Goal: Transaction & Acquisition: Purchase product/service

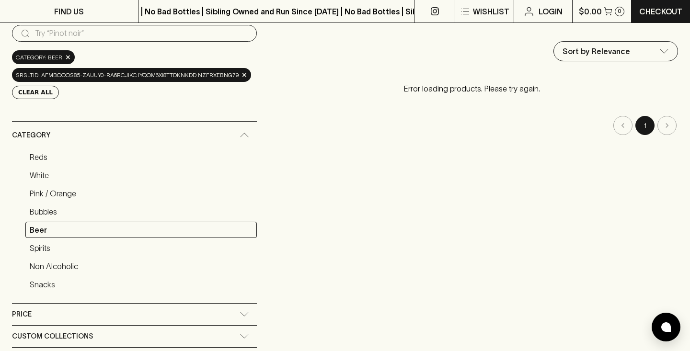
scroll to position [65, 0]
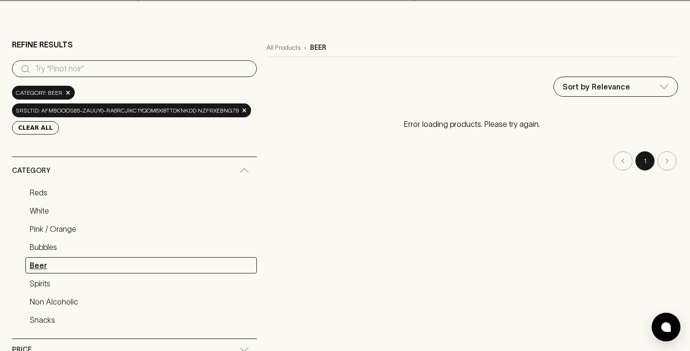
click at [81, 257] on link "Beer" at bounding box center [140, 265] width 231 height 16
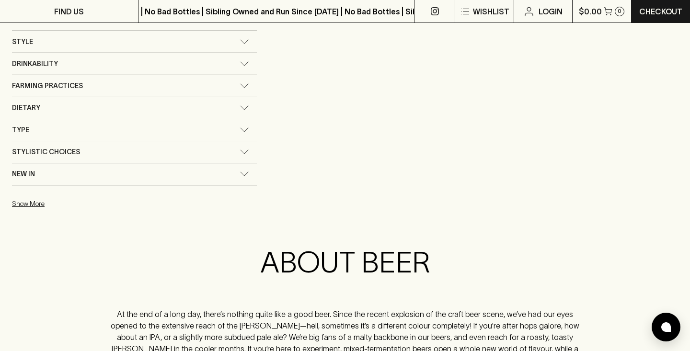
scroll to position [255, 0]
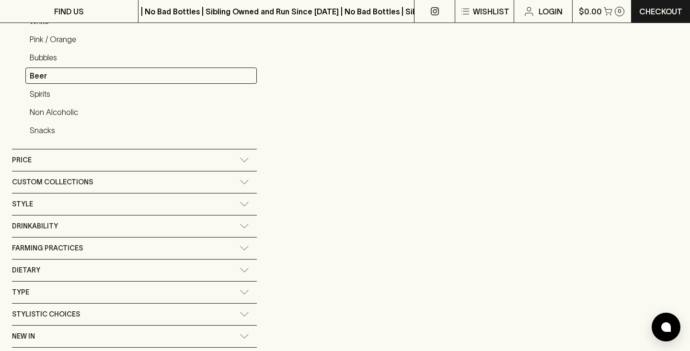
click at [103, 198] on div "Style" at bounding box center [125, 204] width 227 height 12
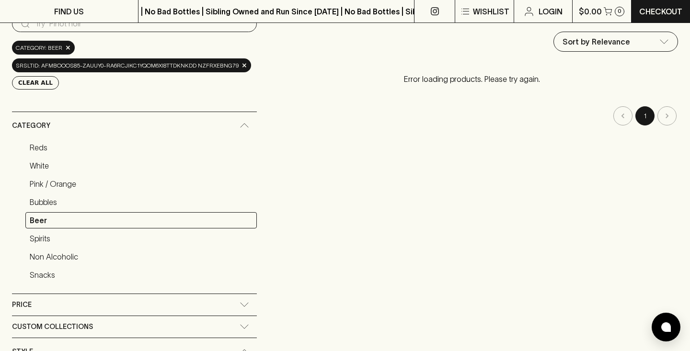
scroll to position [56, 0]
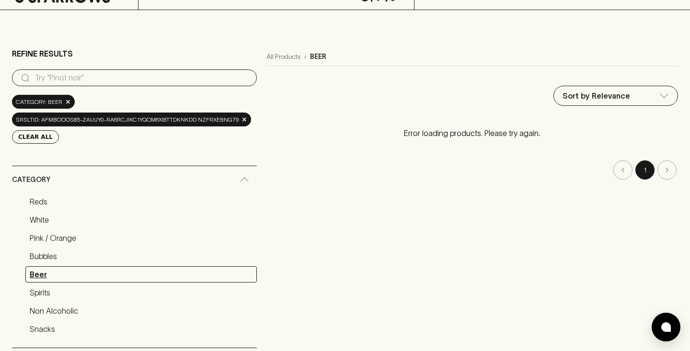
click at [125, 266] on link "Beer" at bounding box center [140, 274] width 231 height 16
click at [148, 266] on link "Beer" at bounding box center [140, 274] width 231 height 16
click at [44, 266] on link "Beer" at bounding box center [140, 274] width 231 height 16
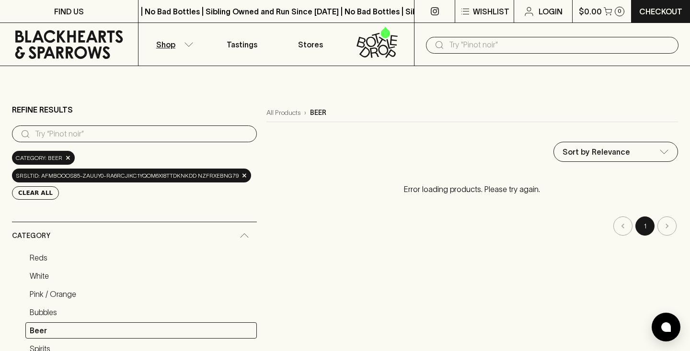
scroll to position [0, 0]
click at [168, 41] on p "Shop" at bounding box center [165, 44] width 19 height 11
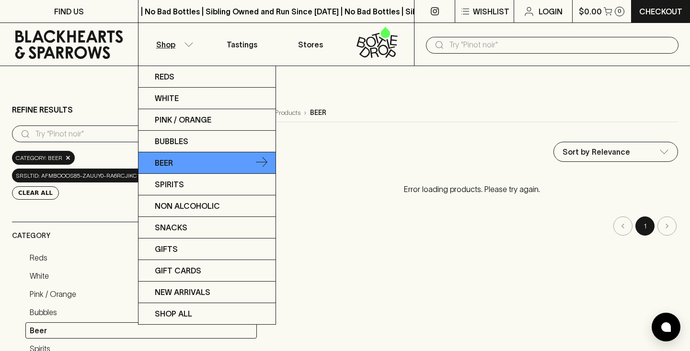
click at [170, 160] on p "Beer" at bounding box center [164, 162] width 18 height 11
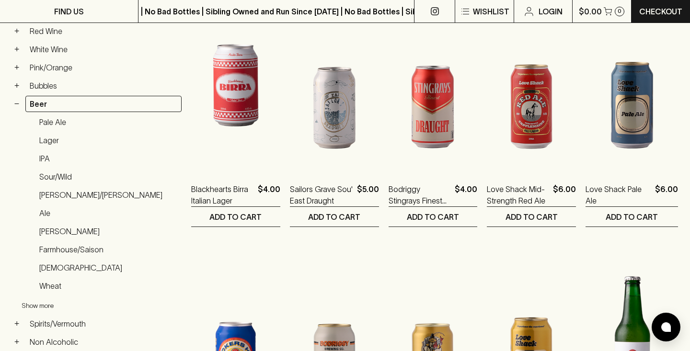
scroll to position [177, 0]
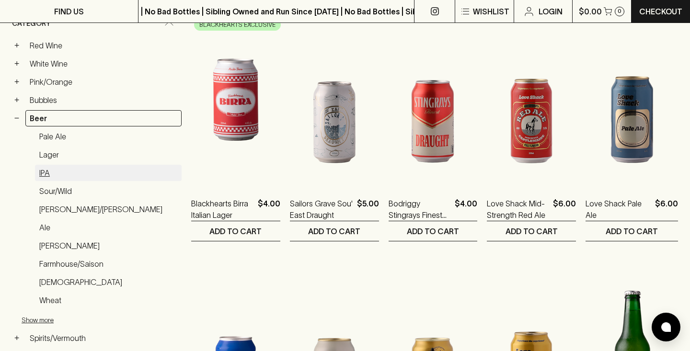
click at [56, 165] on link "IPA" at bounding box center [108, 173] width 147 height 16
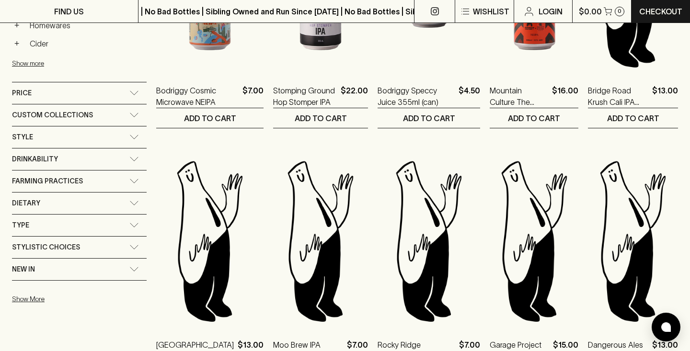
scroll to position [475, 0]
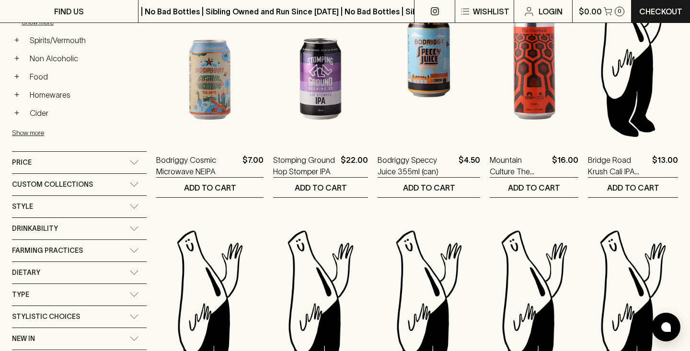
click at [53, 201] on div "Style" at bounding box center [70, 207] width 117 height 12
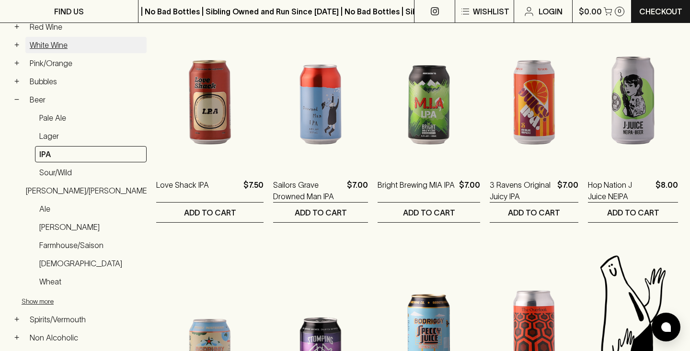
scroll to position [200, 0]
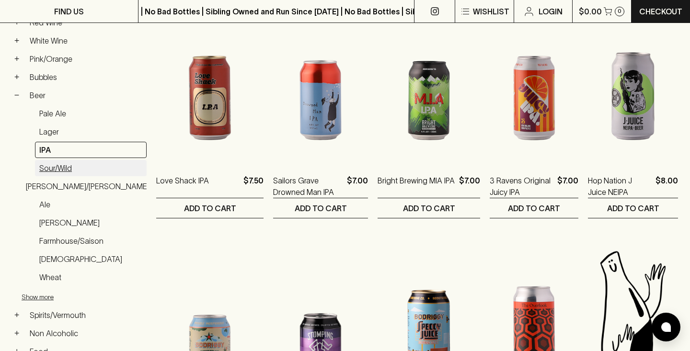
click at [69, 160] on link "Sour/Wild" at bounding box center [91, 168] width 112 height 16
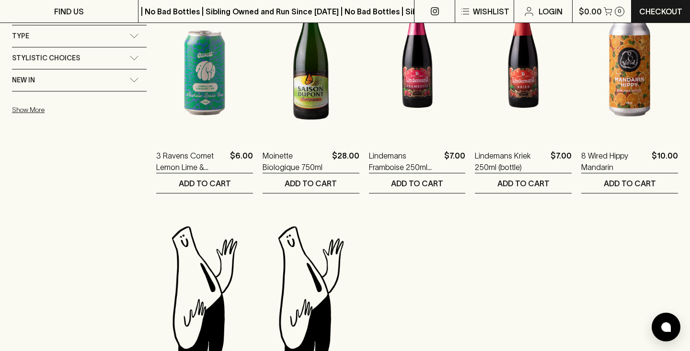
scroll to position [588, 0]
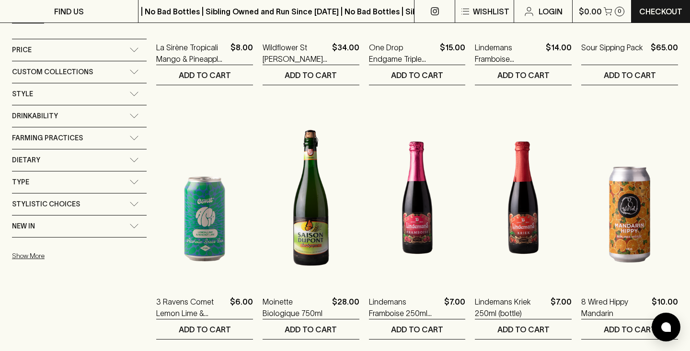
click at [46, 198] on span "Stylistic Choices" at bounding box center [46, 204] width 68 height 12
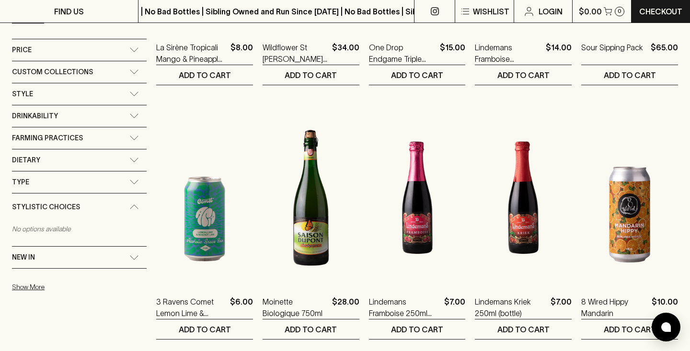
click at [27, 176] on span "Type" at bounding box center [20, 182] width 17 height 12
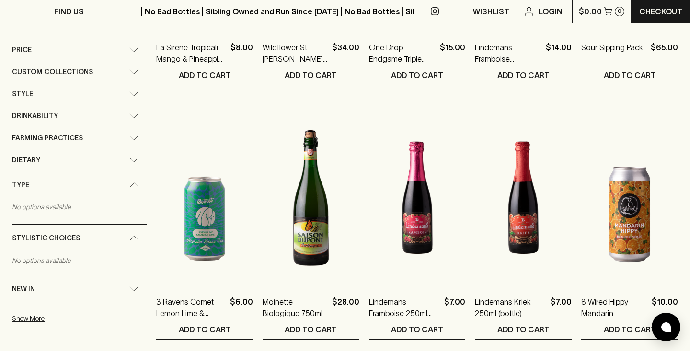
click at [29, 111] on div "Drinkability" at bounding box center [79, 116] width 135 height 22
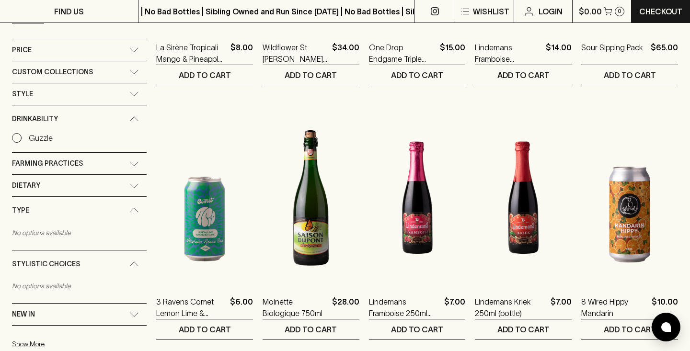
click at [30, 88] on span "Style" at bounding box center [22, 94] width 21 height 12
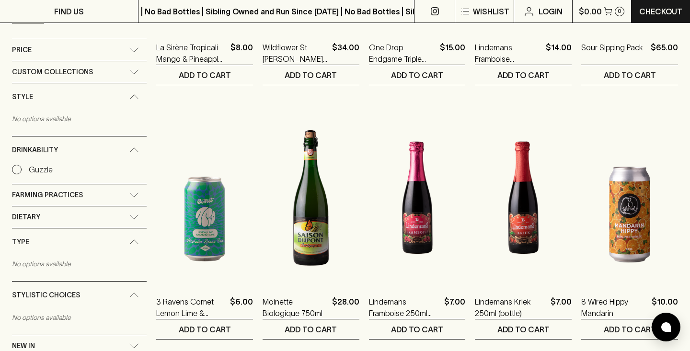
click at [31, 91] on span "Style" at bounding box center [22, 97] width 21 height 12
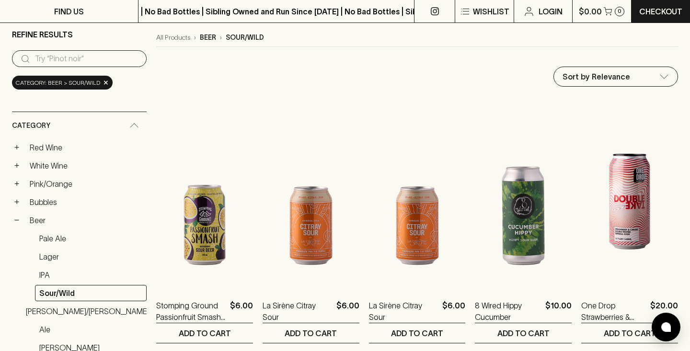
scroll to position [77, 0]
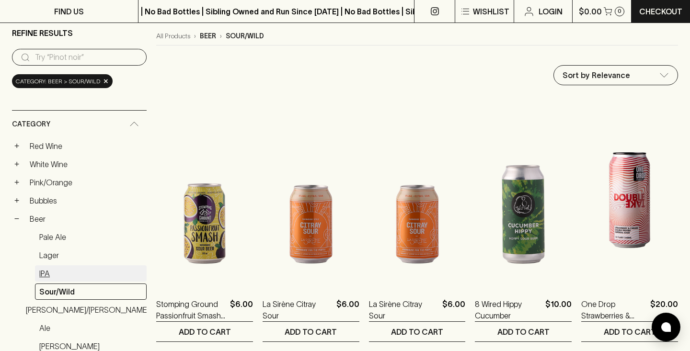
click at [49, 265] on link "IPA" at bounding box center [91, 273] width 112 height 16
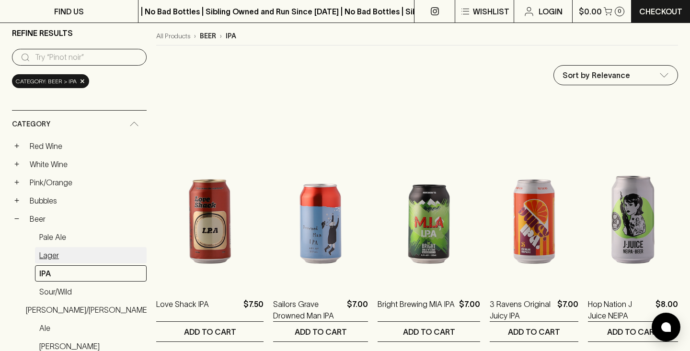
click at [53, 247] on link "Lager" at bounding box center [91, 255] width 112 height 16
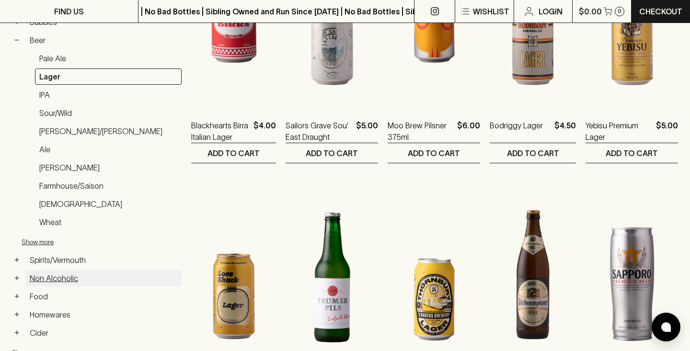
scroll to position [253, 0]
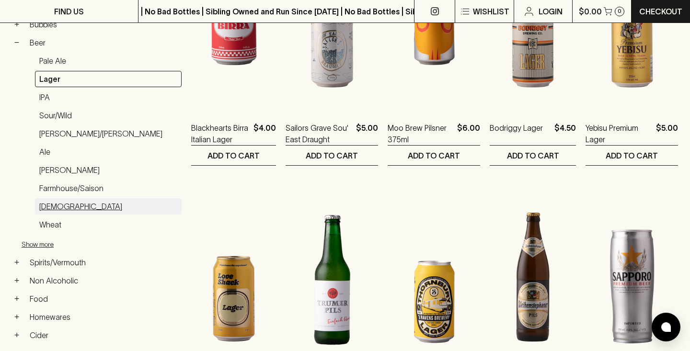
click at [56, 198] on link "[DEMOGRAPHIC_DATA]" at bounding box center [108, 206] width 147 height 16
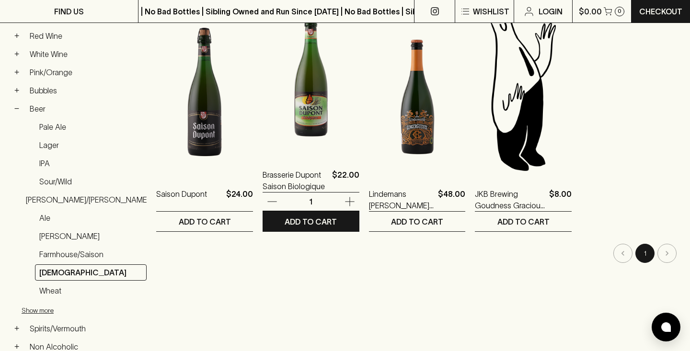
scroll to position [184, 0]
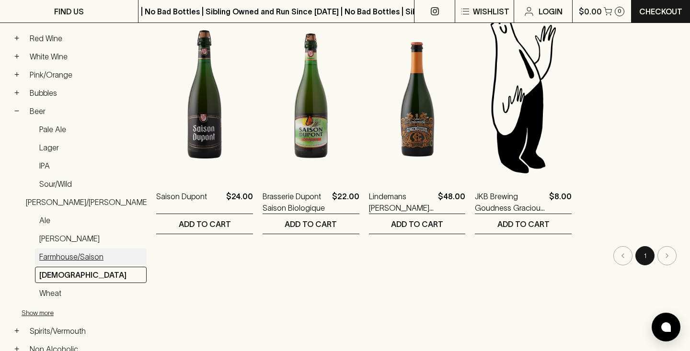
click at [68, 249] on link "Farmhouse/Saison" at bounding box center [91, 257] width 112 height 16
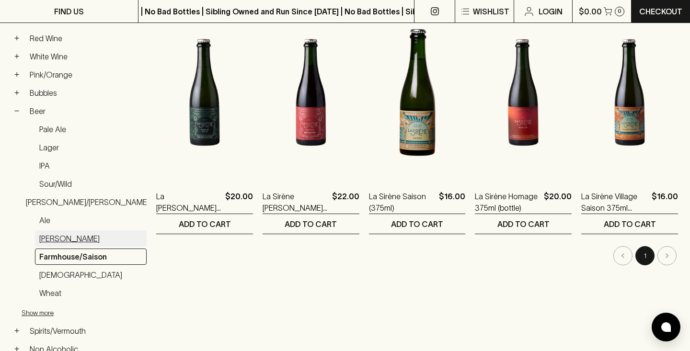
click at [58, 235] on link "[PERSON_NAME]" at bounding box center [91, 238] width 112 height 16
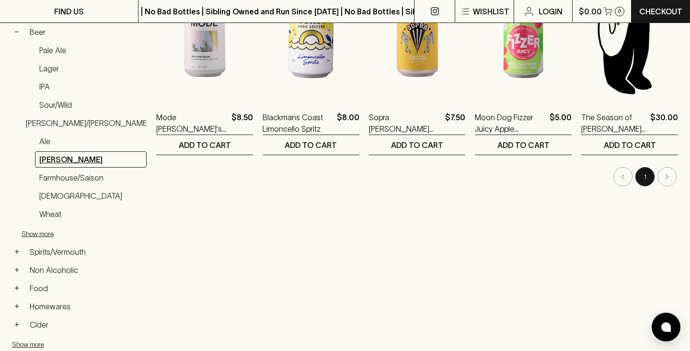
scroll to position [260, 0]
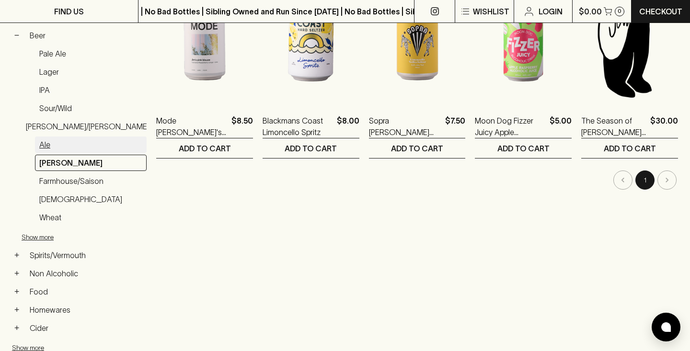
click at [49, 136] on link "Ale" at bounding box center [91, 144] width 112 height 16
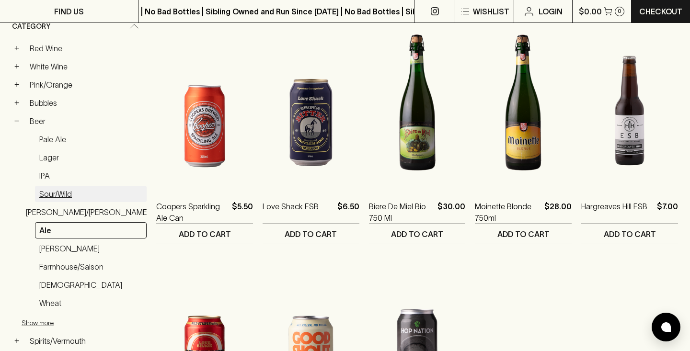
scroll to position [173, 0]
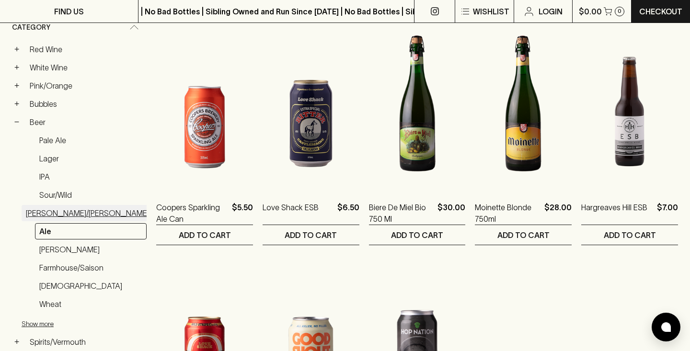
click at [57, 205] on link "[PERSON_NAME]/[PERSON_NAME]" at bounding box center [88, 213] width 132 height 16
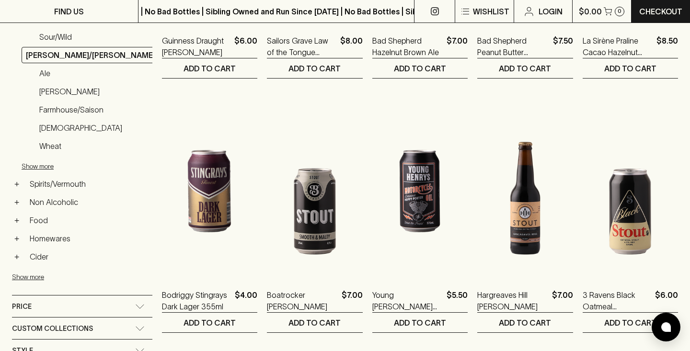
scroll to position [340, 0]
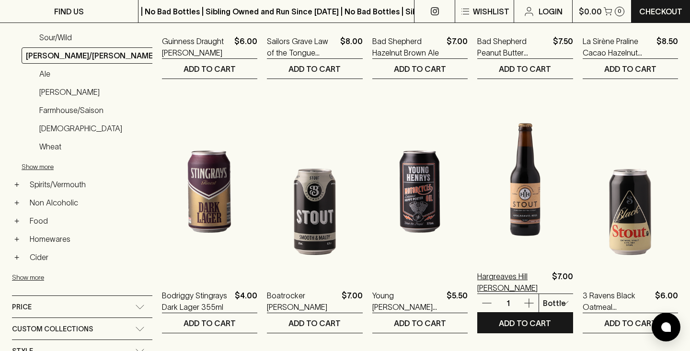
click at [500, 271] on p "Hargreaves Hill [PERSON_NAME]" at bounding box center [512, 282] width 70 height 23
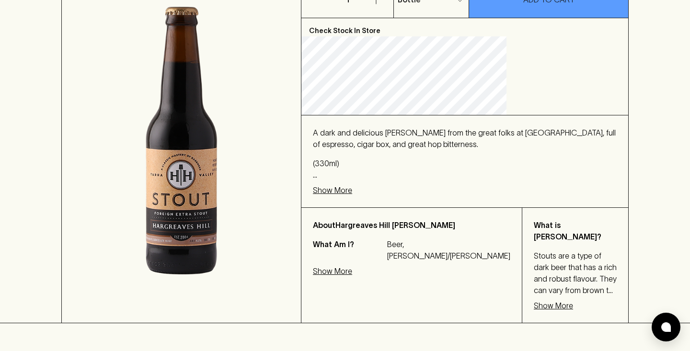
scroll to position [0, 0]
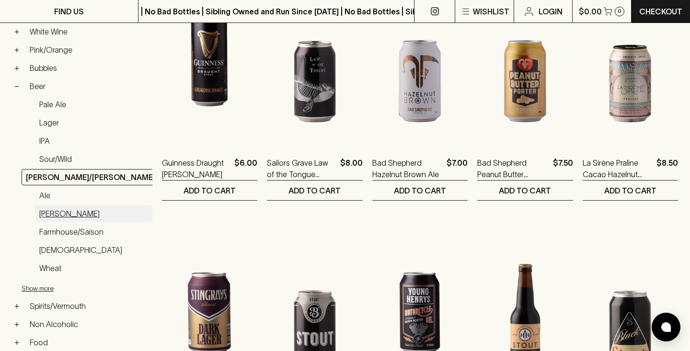
scroll to position [216, 0]
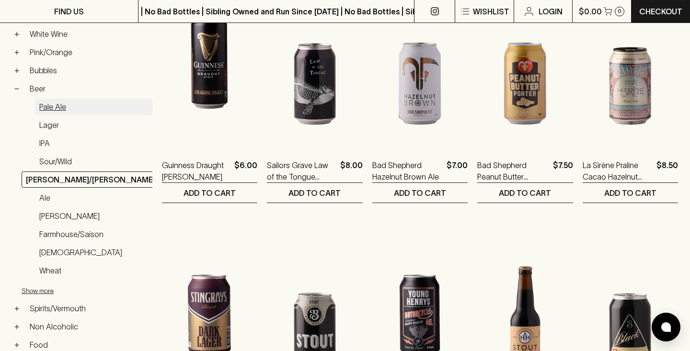
click at [56, 99] on link "Pale Ale" at bounding box center [93, 107] width 117 height 16
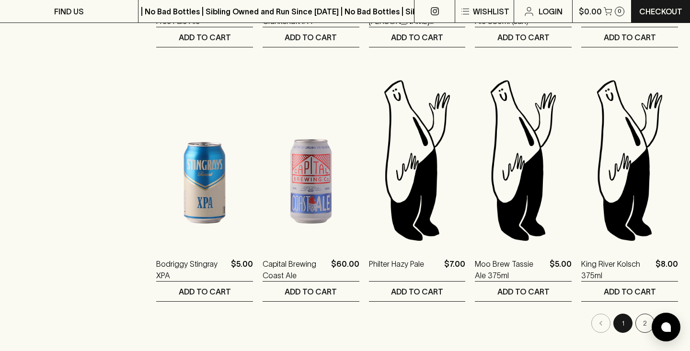
scroll to position [879, 0]
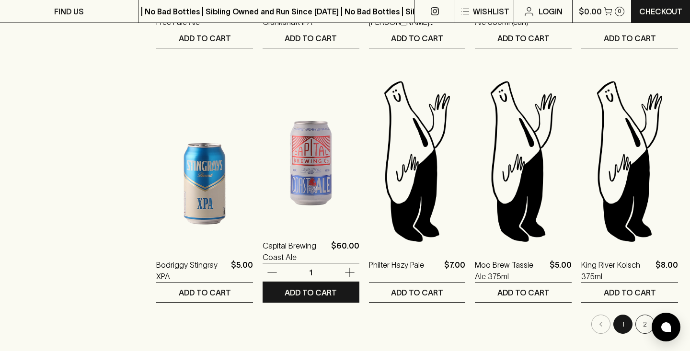
click at [305, 170] on img at bounding box center [310, 142] width 97 height 168
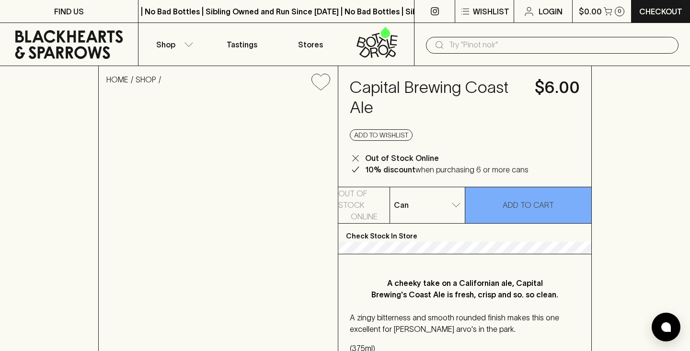
type input "2"
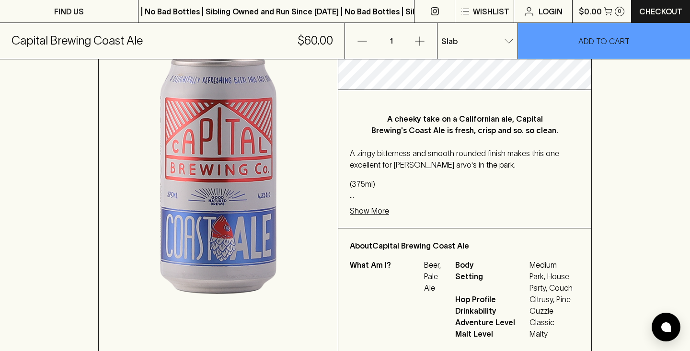
scroll to position [216, 0]
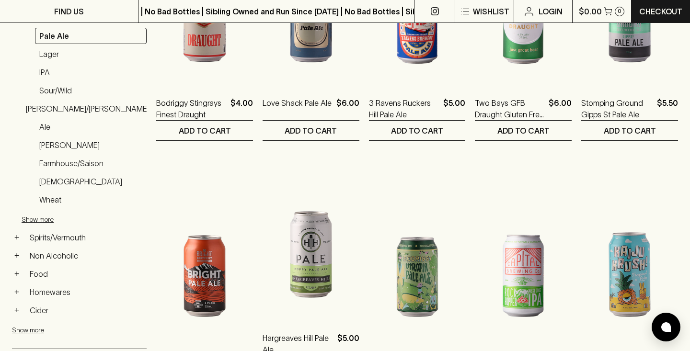
scroll to position [278, 0]
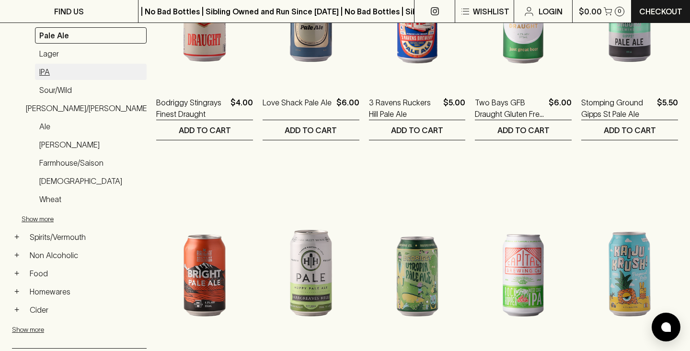
click at [46, 64] on link "IPA" at bounding box center [91, 72] width 112 height 16
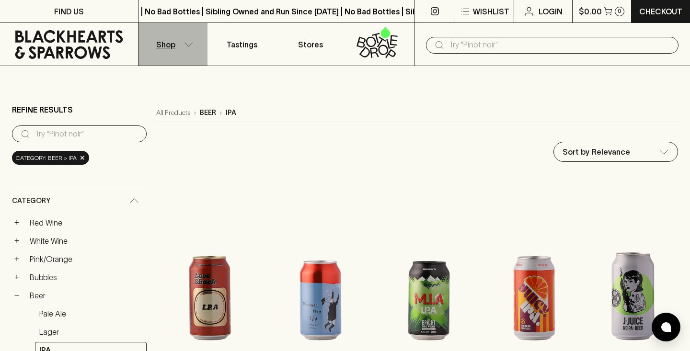
click at [164, 44] on p "Shop" at bounding box center [165, 44] width 19 height 11
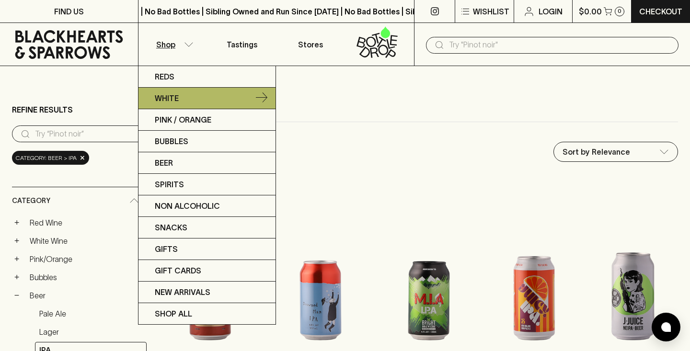
click at [176, 98] on p "White" at bounding box center [167, 97] width 24 height 11
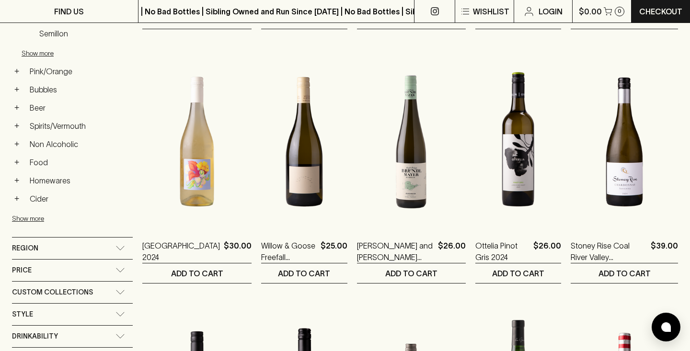
scroll to position [394, 0]
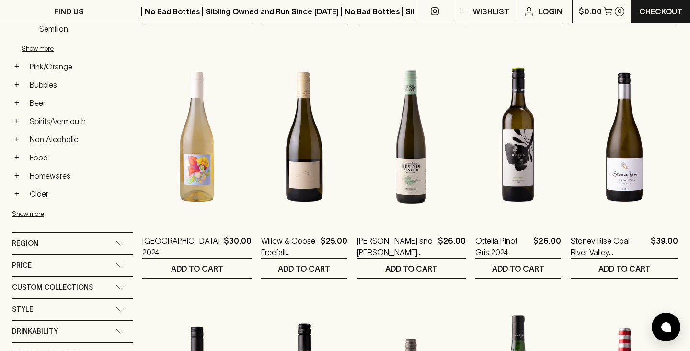
click at [83, 238] on div "Region" at bounding box center [63, 244] width 103 height 12
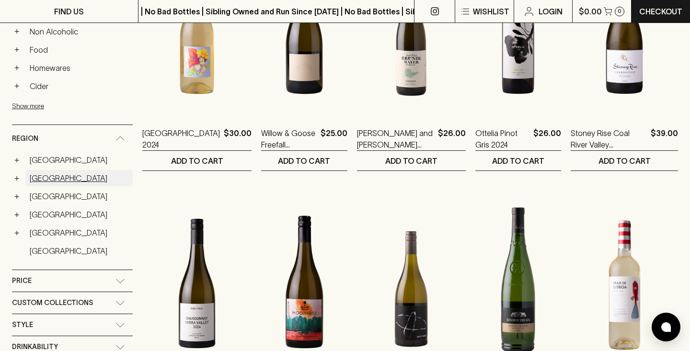
scroll to position [507, 0]
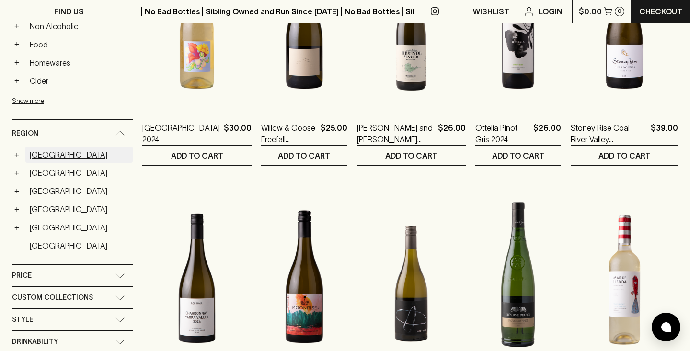
click at [51, 147] on link "[GEOGRAPHIC_DATA]" at bounding box center [78, 155] width 107 height 16
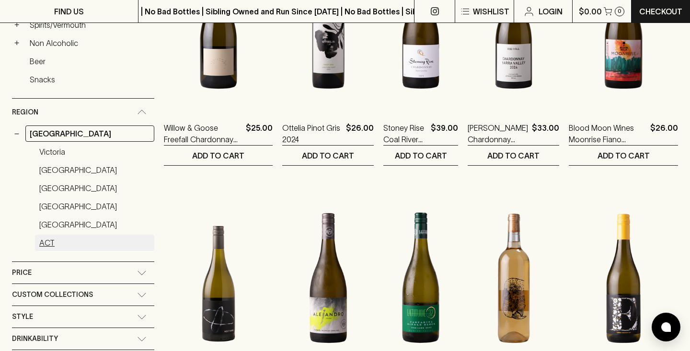
click at [52, 235] on link "ACT" at bounding box center [94, 243] width 119 height 16
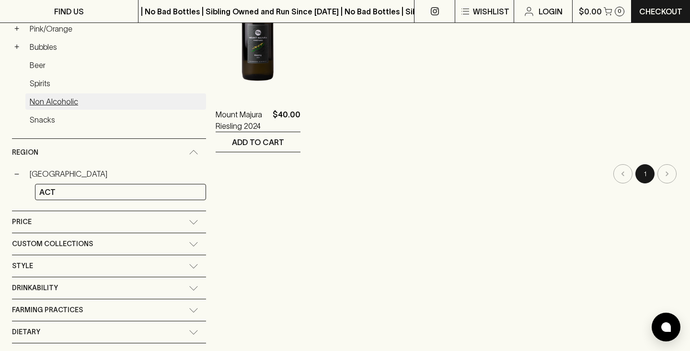
scroll to position [267, 0]
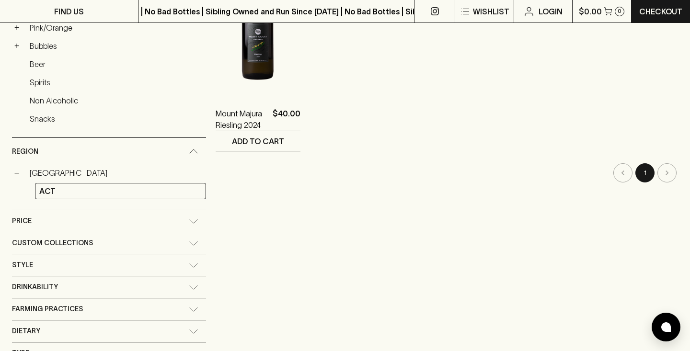
click at [189, 149] on icon at bounding box center [194, 151] width 10 height 5
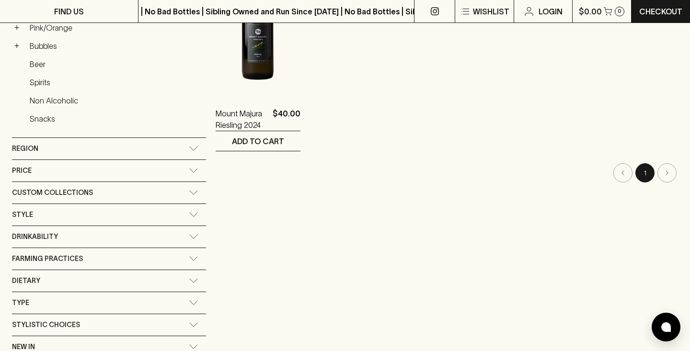
click at [107, 143] on div "Region" at bounding box center [100, 149] width 177 height 12
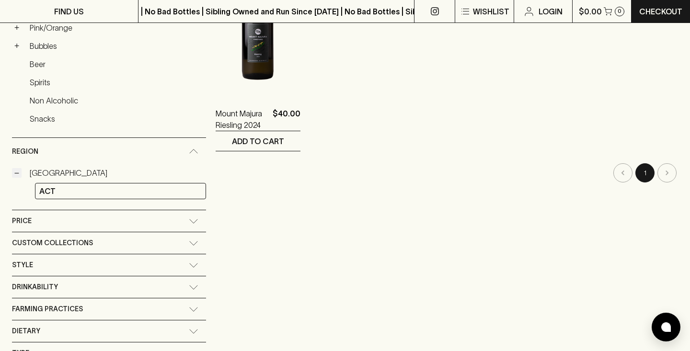
click at [16, 168] on button "−" at bounding box center [17, 173] width 10 height 10
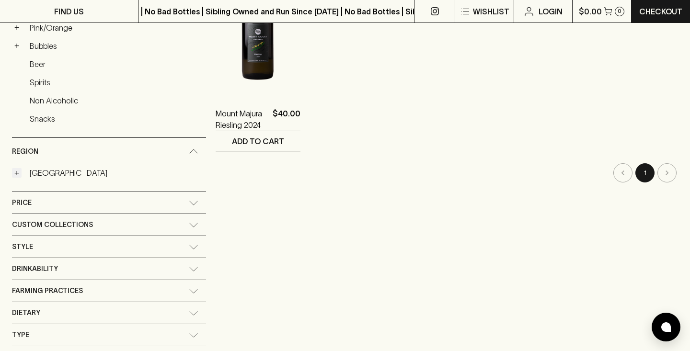
click at [16, 168] on button "+" at bounding box center [17, 173] width 10 height 10
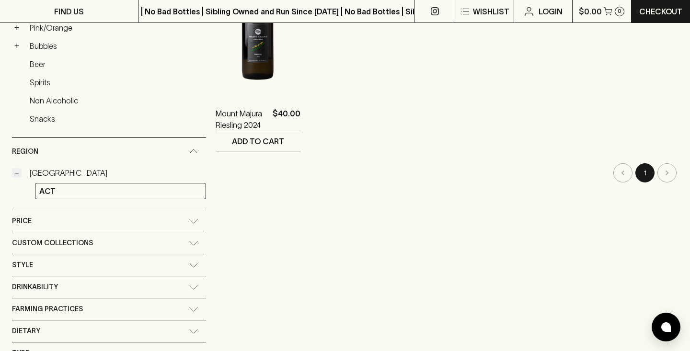
click at [18, 168] on button "−" at bounding box center [17, 173] width 10 height 10
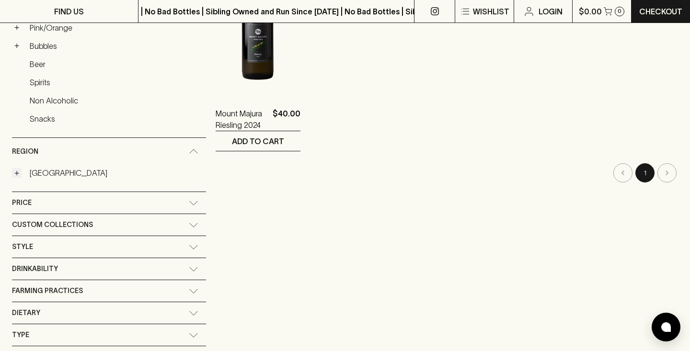
click at [18, 168] on button "+" at bounding box center [17, 173] width 10 height 10
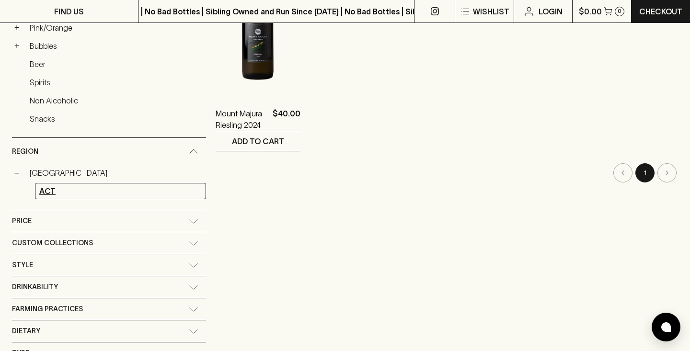
click at [75, 183] on link "ACT" at bounding box center [120, 191] width 171 height 16
click at [107, 183] on link "ACT" at bounding box center [120, 191] width 171 height 16
click at [189, 149] on icon at bounding box center [194, 151] width 10 height 5
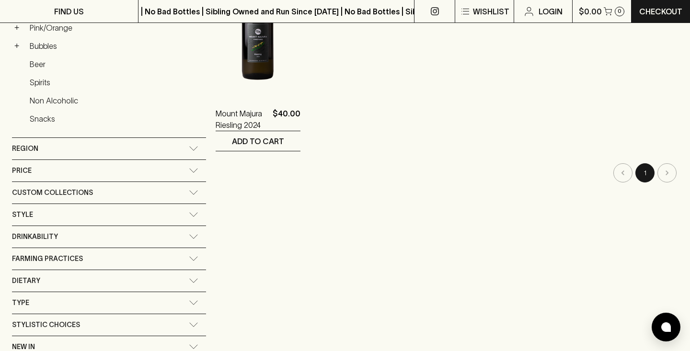
click at [189, 146] on icon at bounding box center [194, 148] width 10 height 5
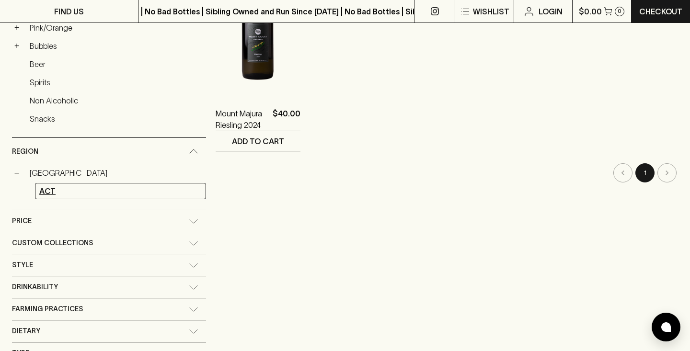
click at [75, 183] on link "ACT" at bounding box center [120, 191] width 171 height 16
click at [49, 183] on link "ACT" at bounding box center [120, 191] width 171 height 16
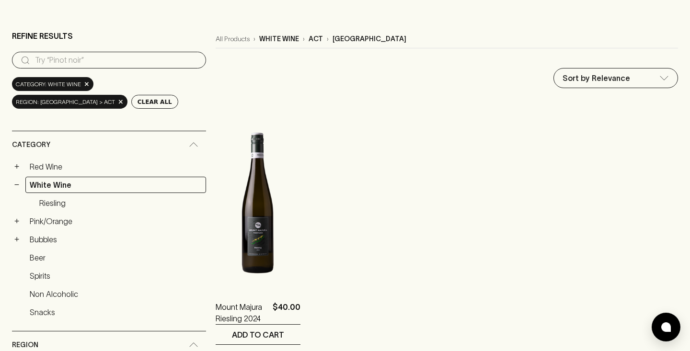
scroll to position [0, 0]
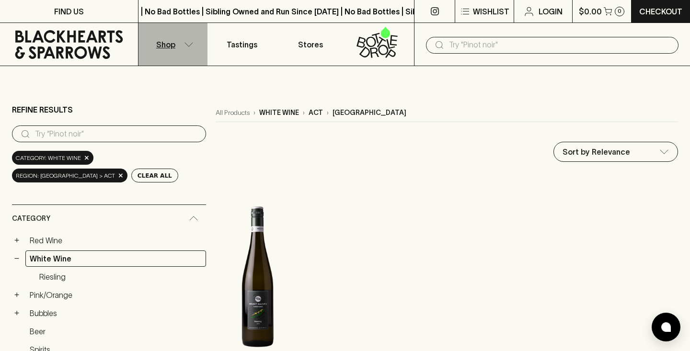
click at [178, 43] on button "Shop" at bounding box center [172, 44] width 69 height 43
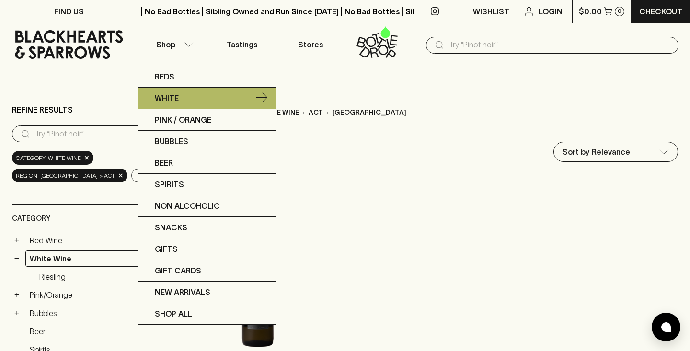
click at [171, 100] on p "White" at bounding box center [167, 97] width 24 height 11
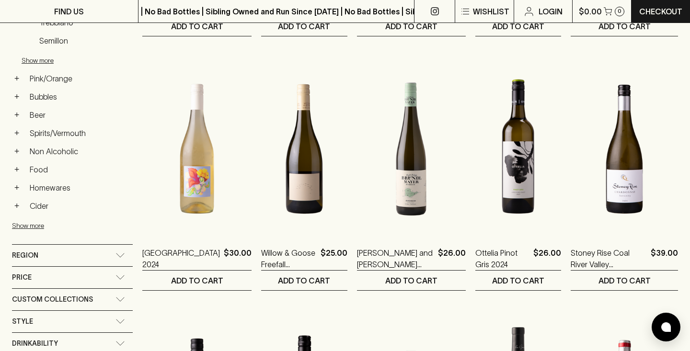
scroll to position [442, 0]
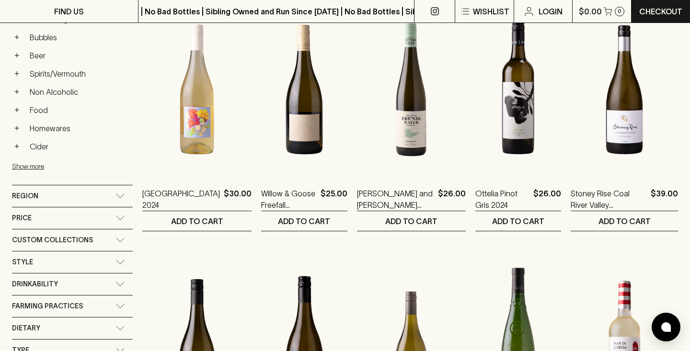
click at [54, 190] on div "Region" at bounding box center [63, 196] width 103 height 12
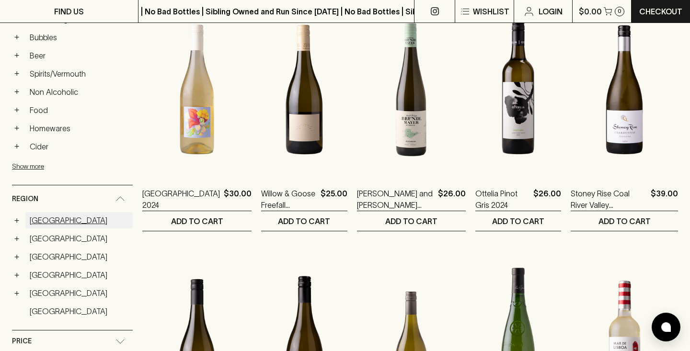
click at [45, 212] on link "[GEOGRAPHIC_DATA]" at bounding box center [78, 220] width 107 height 16
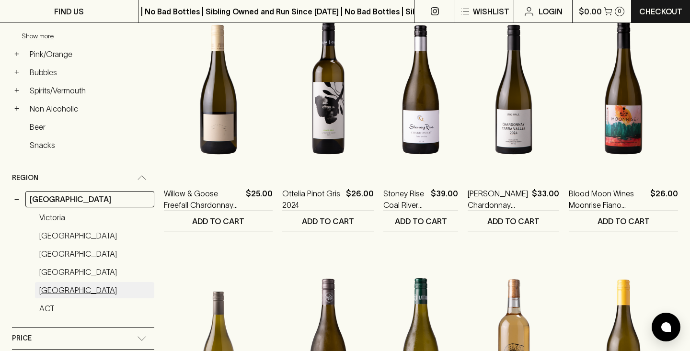
click at [69, 282] on link "[GEOGRAPHIC_DATA]" at bounding box center [94, 290] width 119 height 16
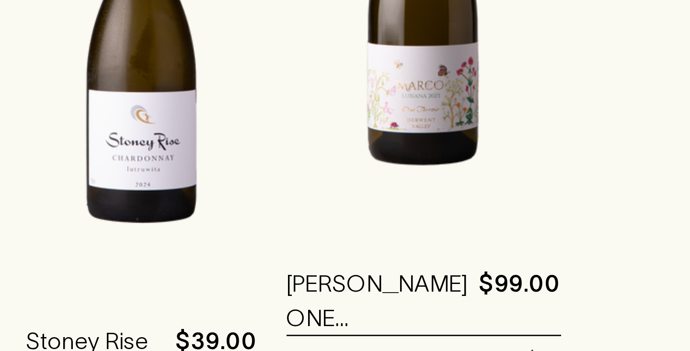
scroll to position [217, 0]
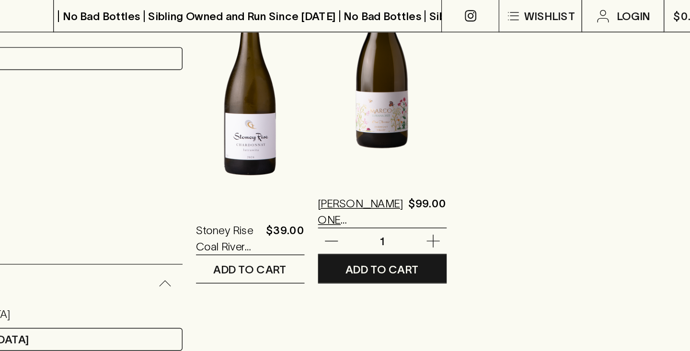
click at [326, 139] on p "[PERSON_NAME] ONE [PERSON_NAME] 2023" at bounding box center [356, 150] width 60 height 23
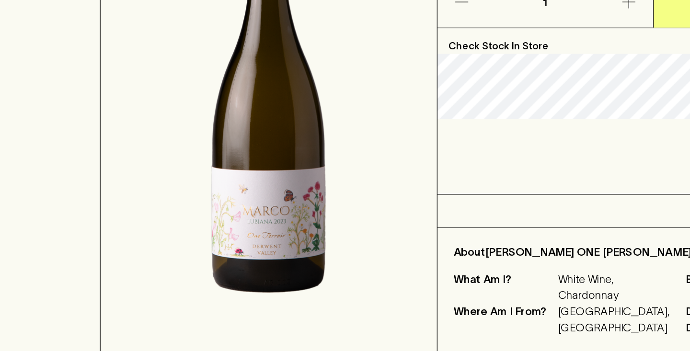
scroll to position [114, 0]
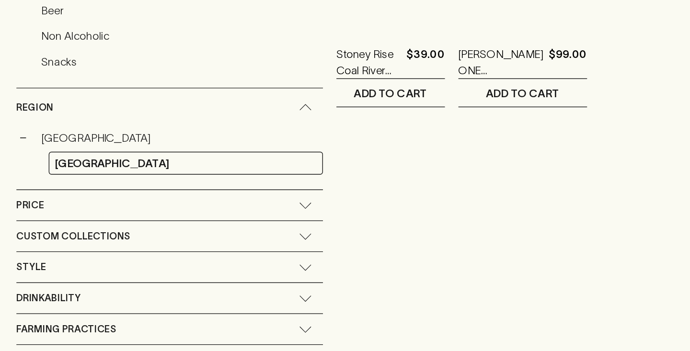
scroll to position [249, 0]
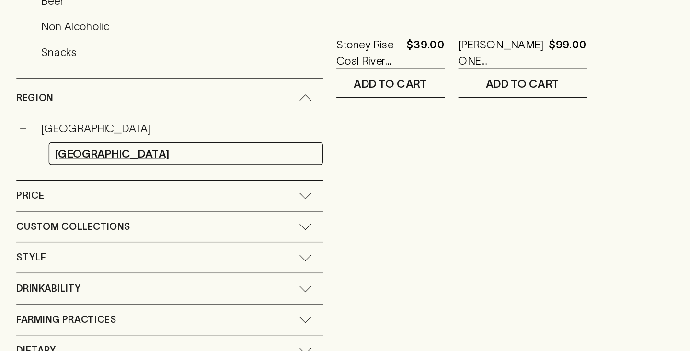
click at [114, 202] on link "[GEOGRAPHIC_DATA]" at bounding box center [132, 210] width 195 height 16
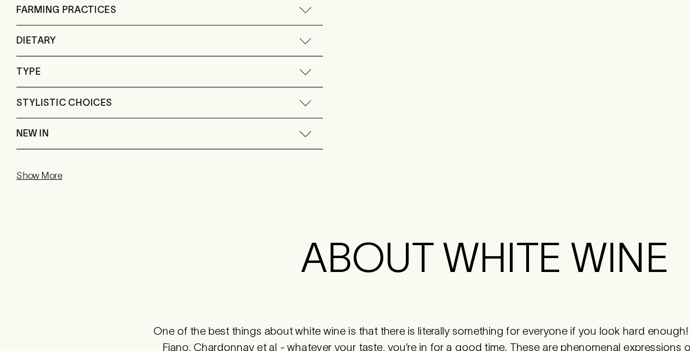
scroll to position [471, 0]
